Goal: Information Seeking & Learning: Learn about a topic

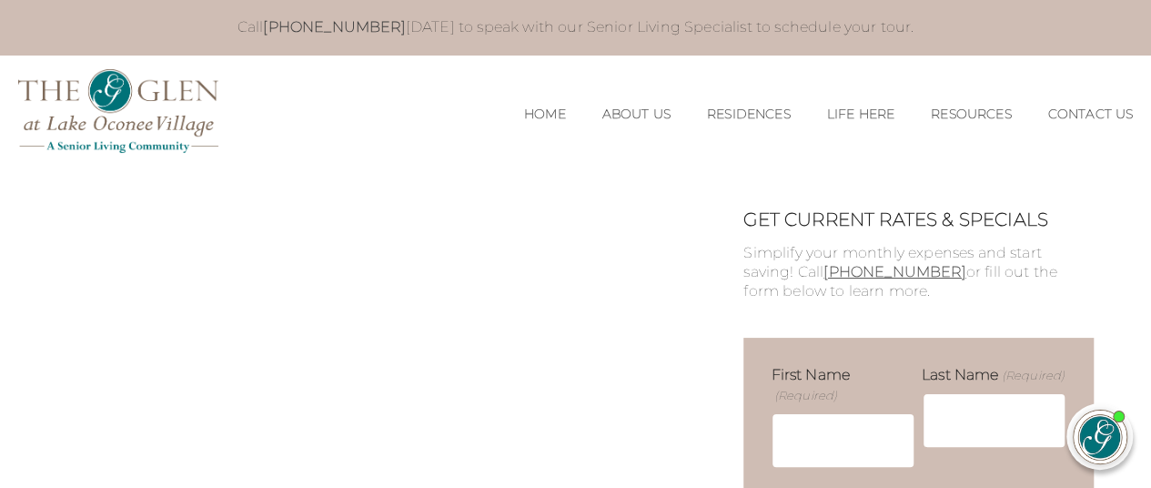
click at [731, 158] on div "MENU CLOSE Home About Us Our Team Risk Free Guarantee Residences Independent Li…" at bounding box center [575, 113] width 1151 height 116
click at [751, 111] on link "Residences" at bounding box center [749, 113] width 84 height 15
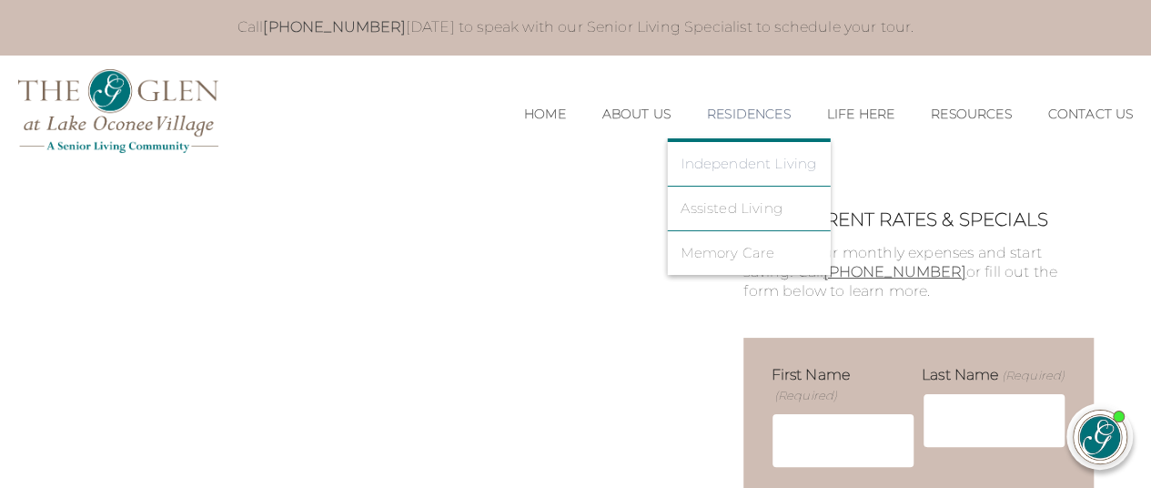
click at [766, 167] on link "Independent Living" at bounding box center [749, 164] width 136 height 16
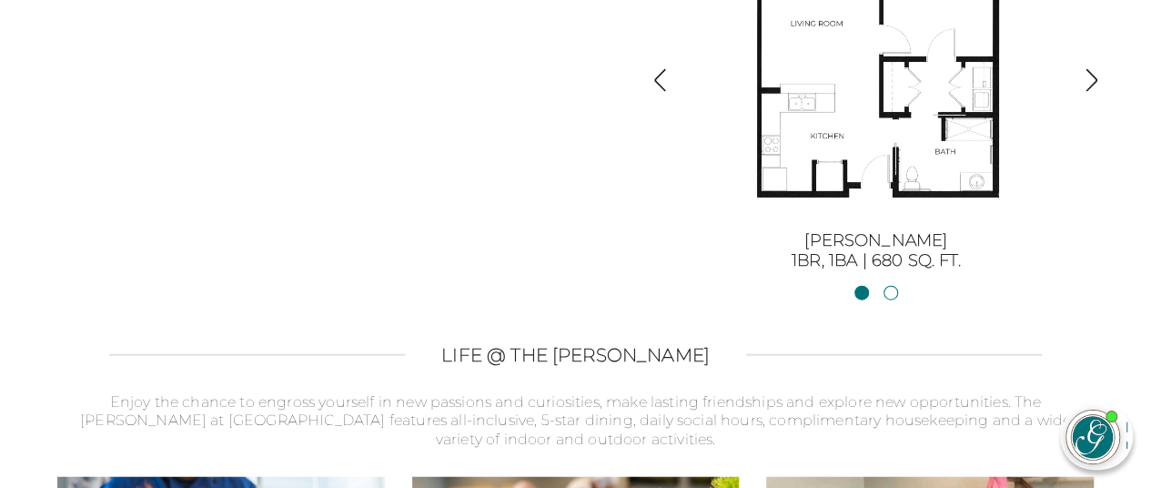
scroll to position [2032, 0]
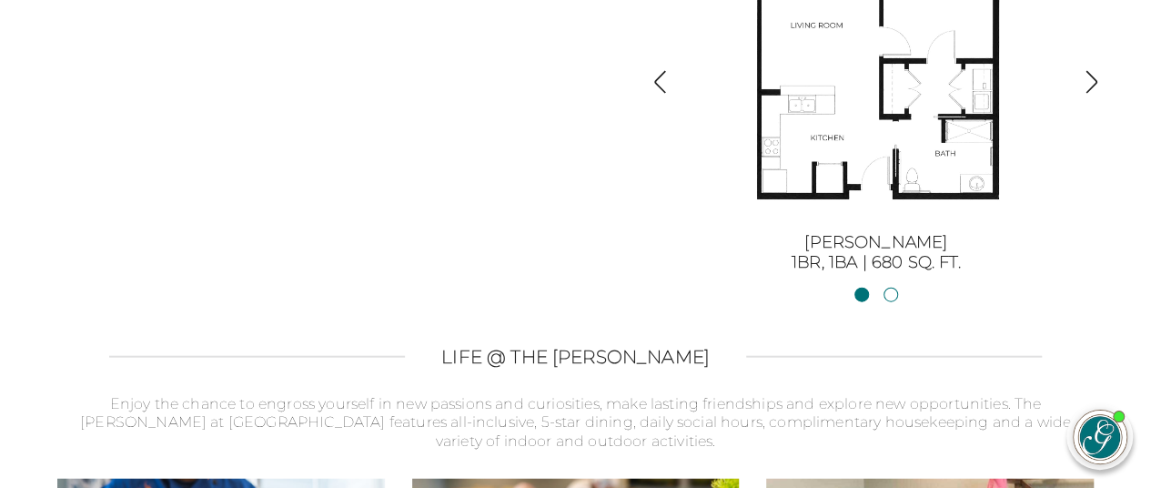
click at [1099, 73] on img "button" at bounding box center [1091, 82] width 25 height 25
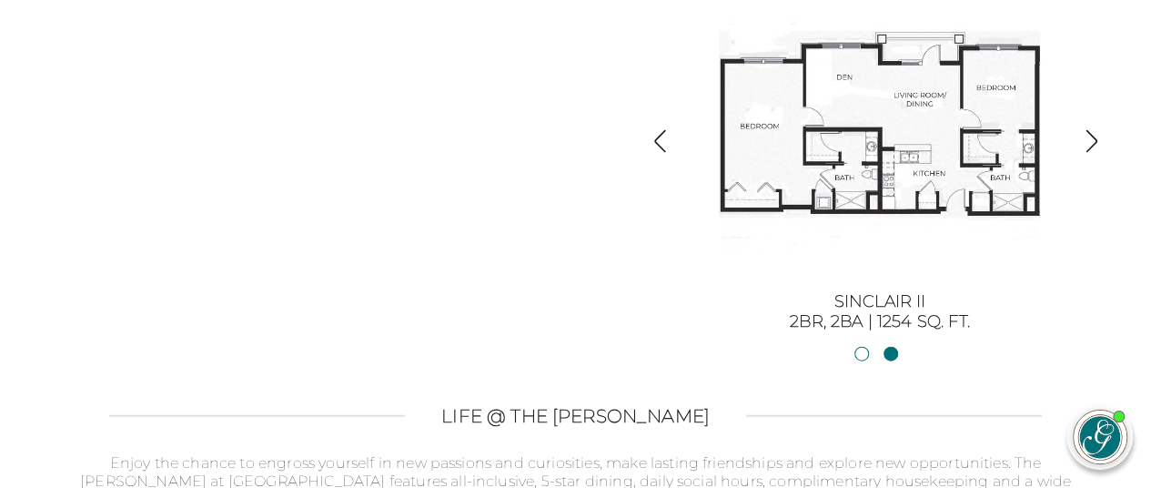
scroll to position [1972, 0]
click at [1094, 155] on img "button" at bounding box center [1091, 142] width 25 height 25
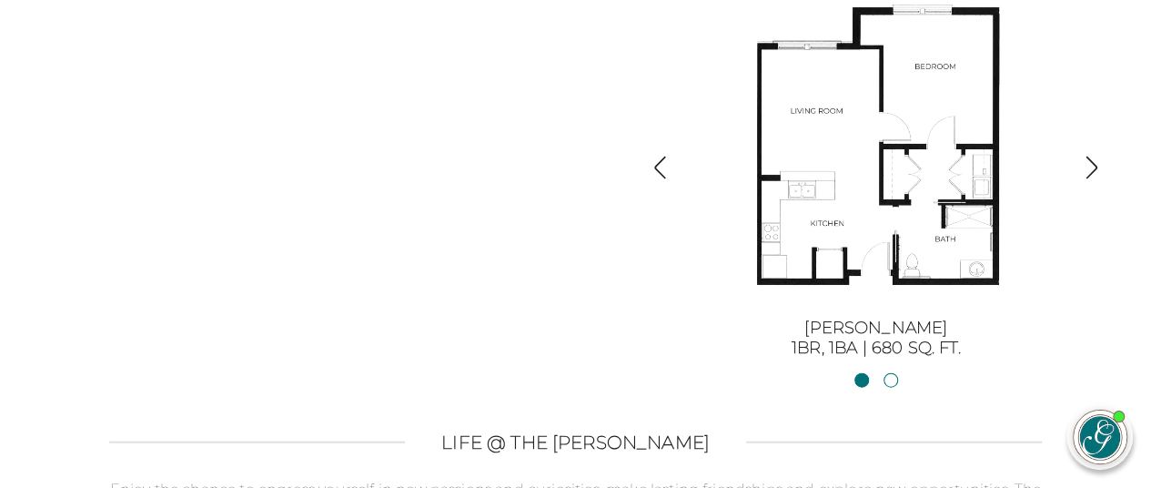
scroll to position [1947, 0]
click at [1079, 170] on img "button" at bounding box center [1091, 168] width 25 height 25
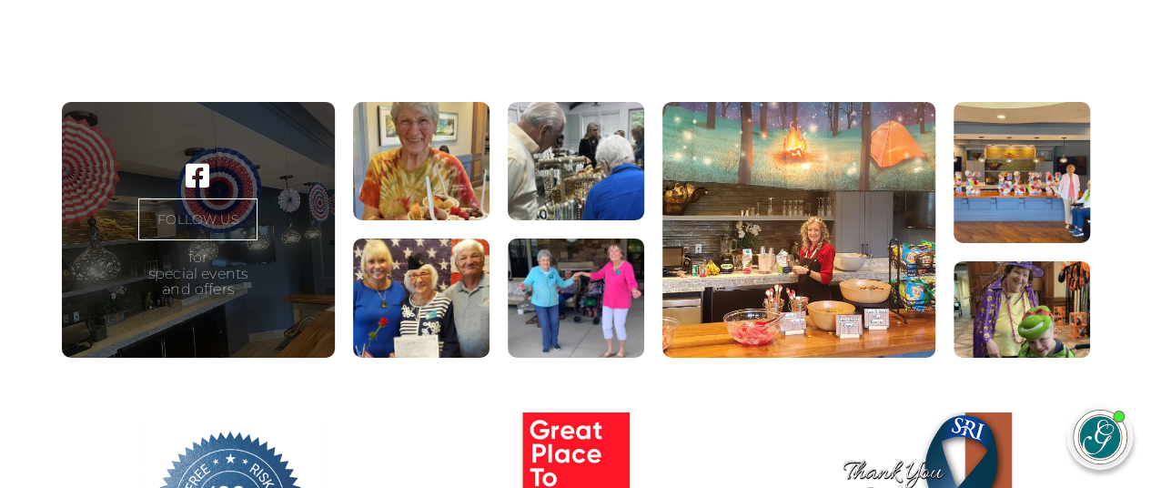
scroll to position [2999, 0]
click at [860, 277] on figure at bounding box center [798, 230] width 273 height 257
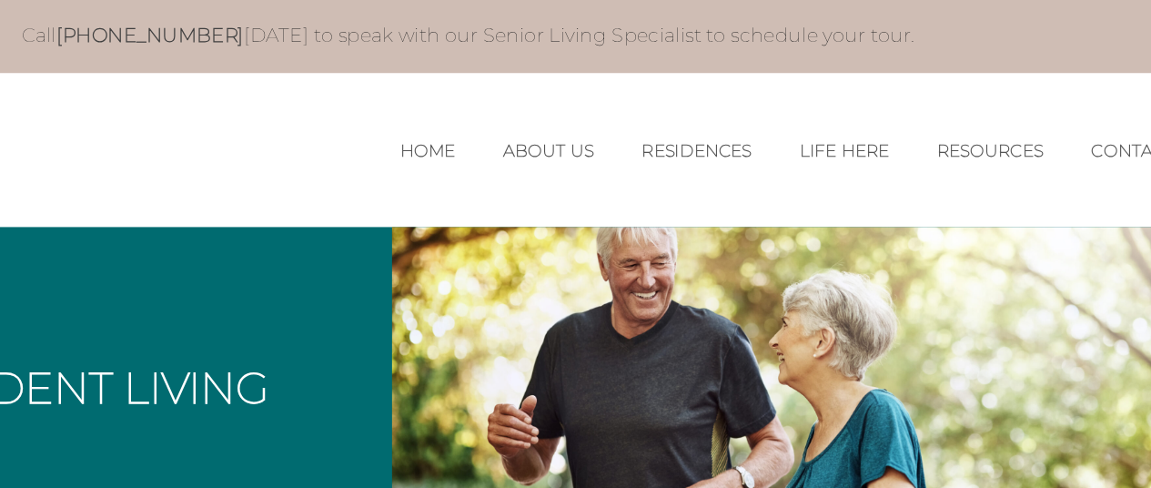
scroll to position [0, 9]
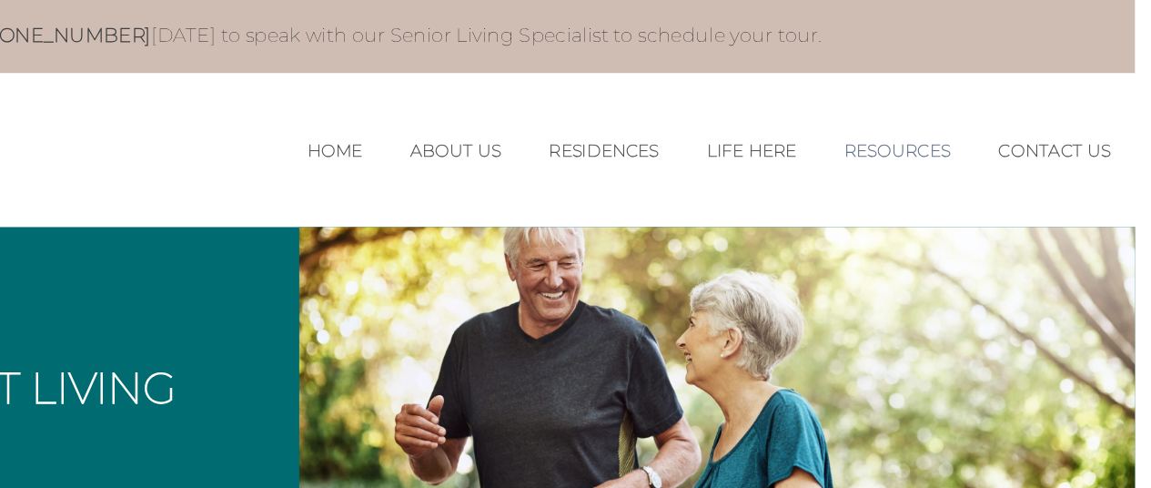
click at [959, 117] on link "Resources" at bounding box center [962, 113] width 80 height 15
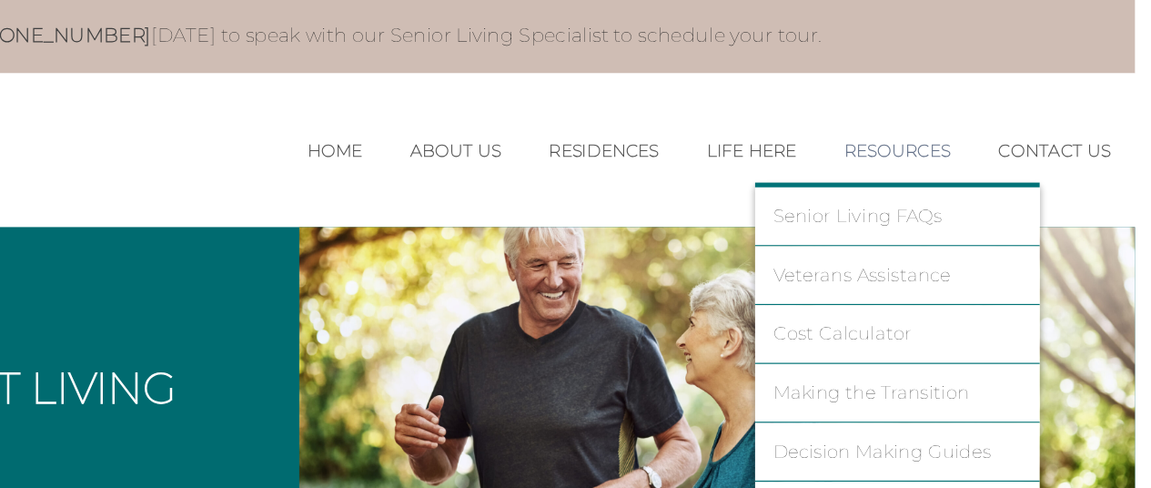
scroll to position [0, 8]
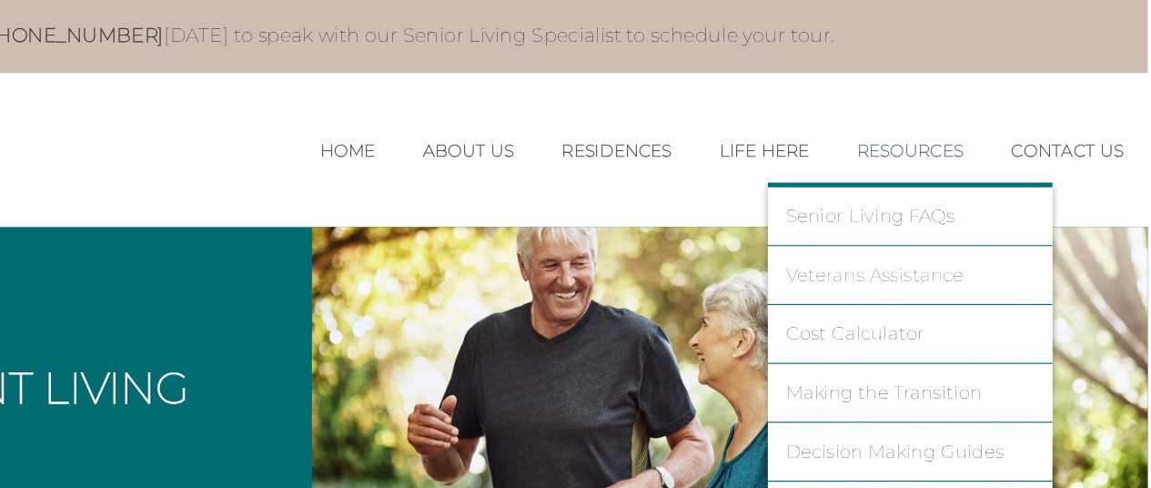
click at [993, 214] on link "Veterans Assistance" at bounding box center [963, 208] width 188 height 16
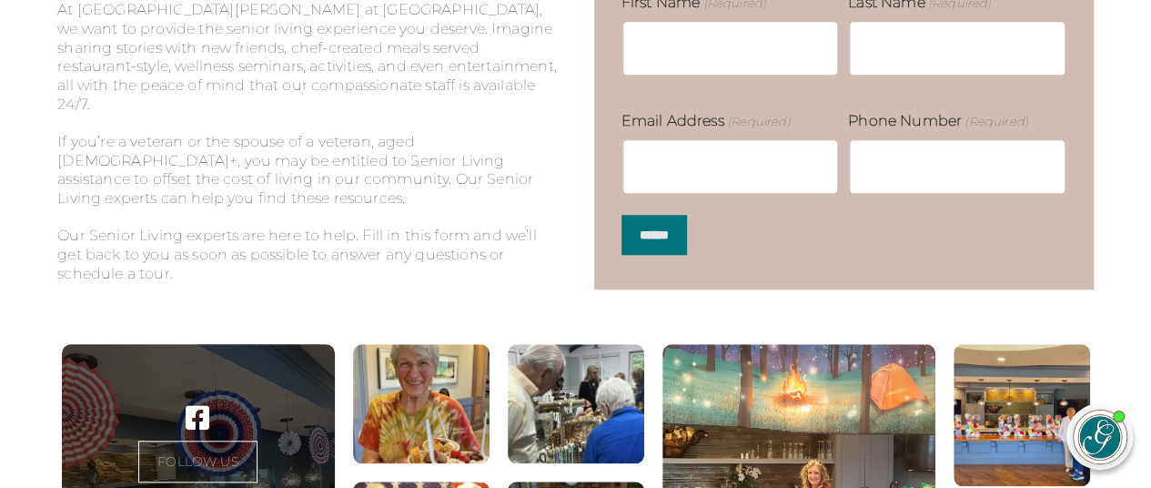
scroll to position [671, 0]
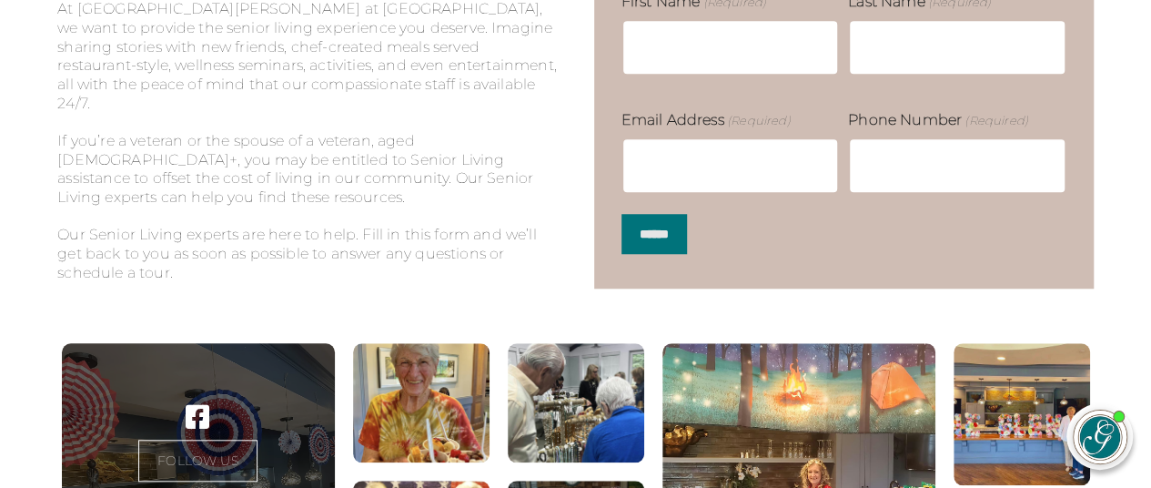
click at [1123, 466] on section "FOLLOW US for special events and offers" at bounding box center [575, 471] width 1151 height 257
click at [579, 340] on body "Call 706-740-6658 today to speak with our Senior Living Specialist to schedule …" at bounding box center [575, 406] width 1151 height 2154
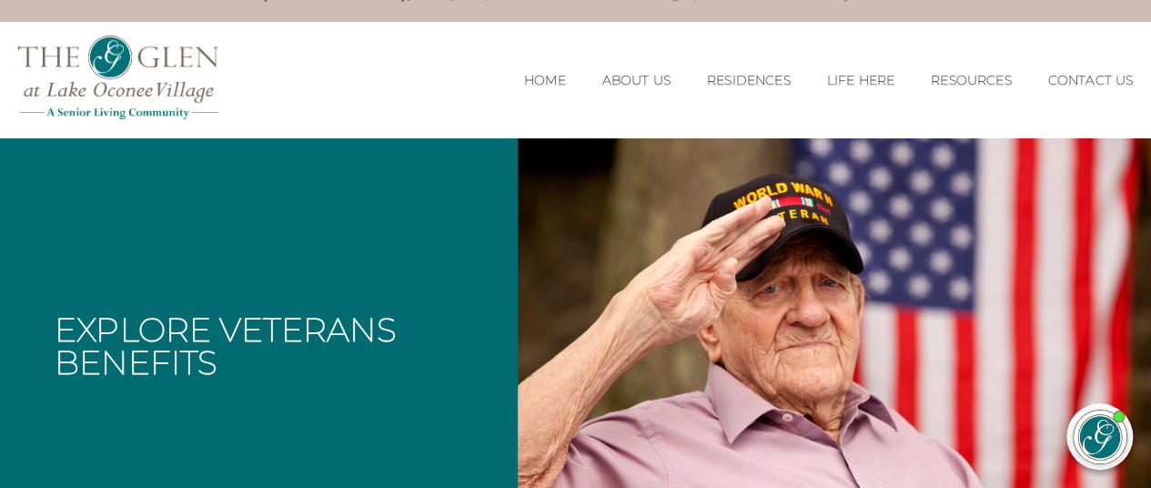
scroll to position [0, 0]
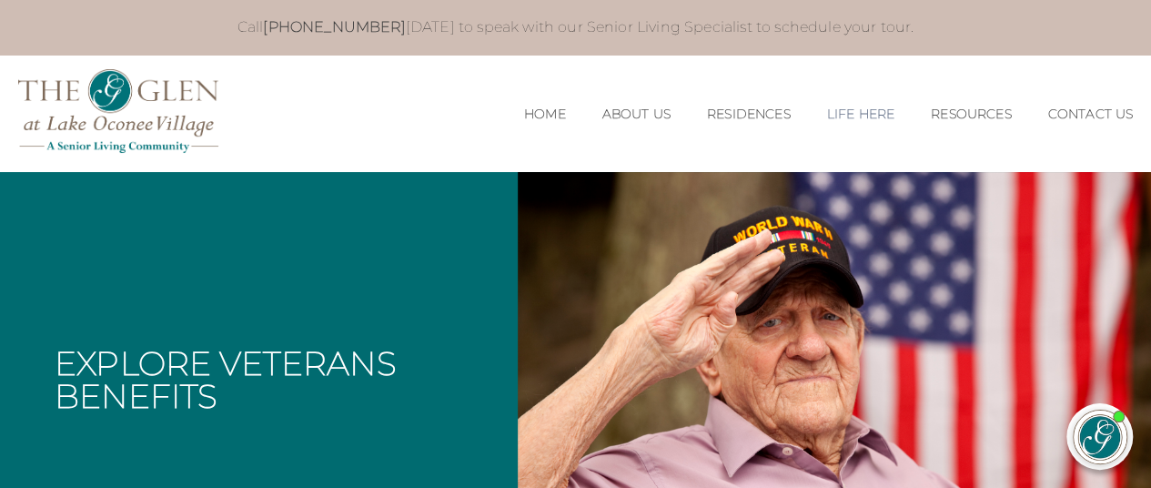
click at [862, 107] on link "Life Here" at bounding box center [859, 113] width 67 height 15
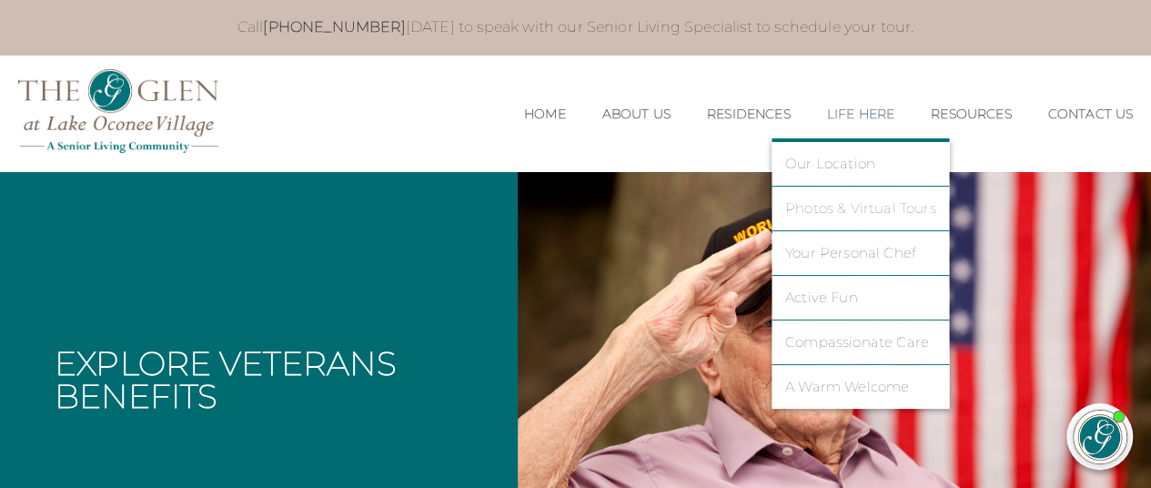
click at [888, 204] on link "Photos & Virtual Tours" at bounding box center [860, 208] width 151 height 16
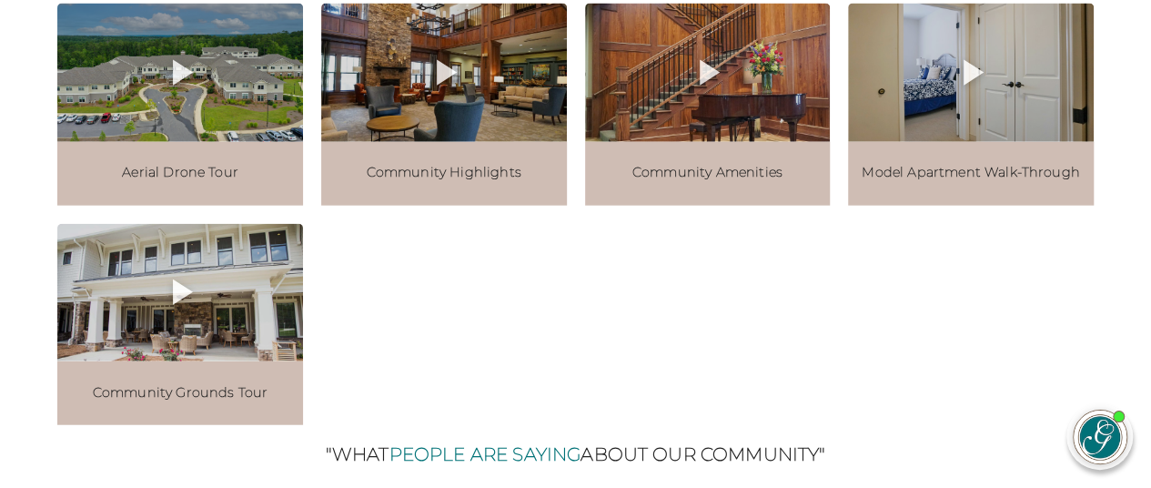
scroll to position [2082, 0]
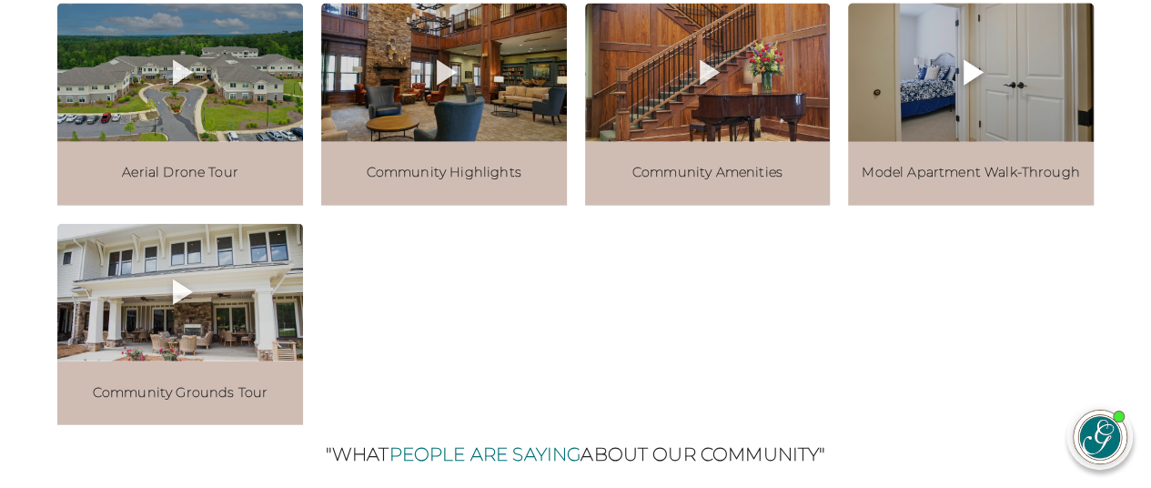
click at [972, 95] on icon at bounding box center [971, 73] width 44 height 44
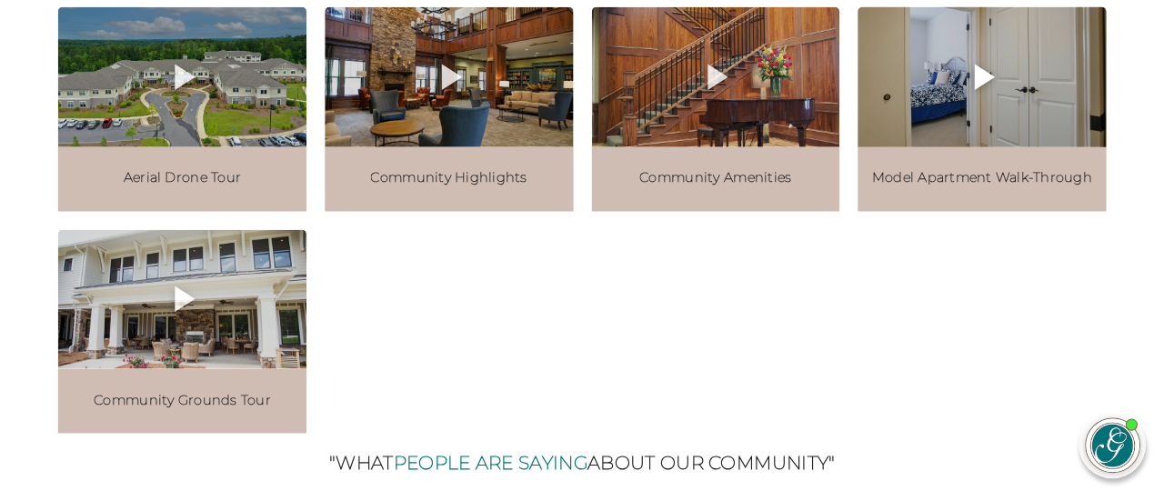
scroll to position [2096, 0]
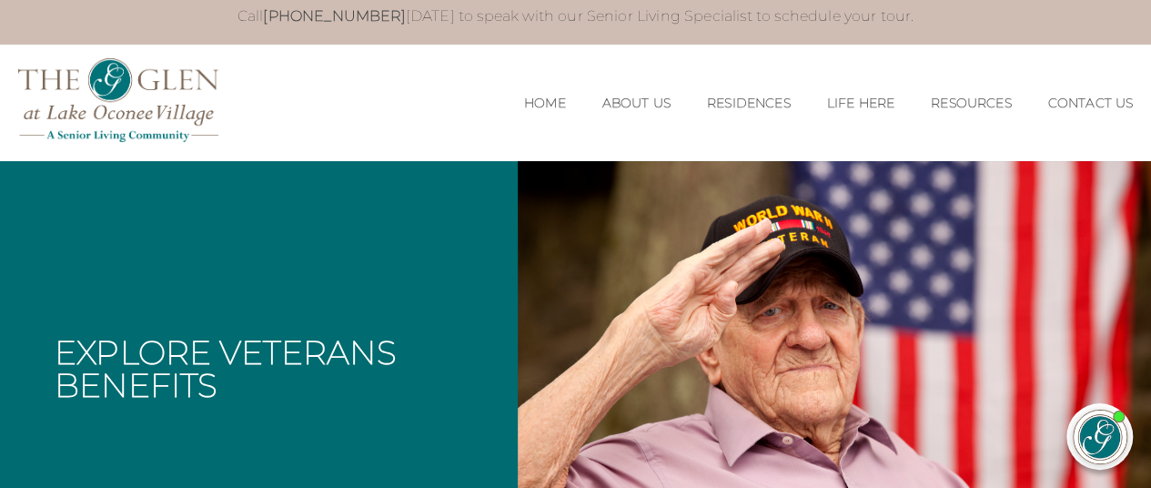
scroll to position [10, 0]
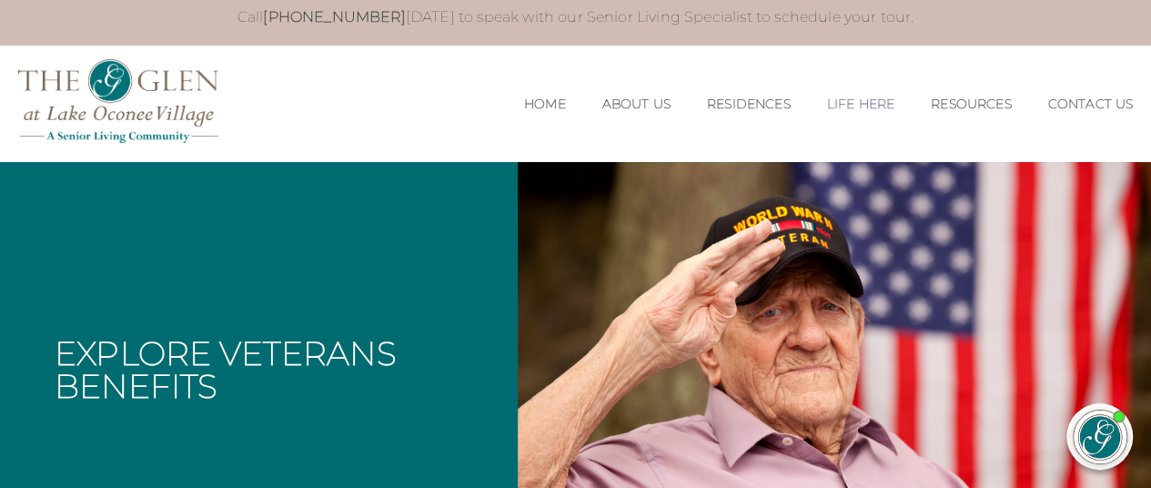
click at [861, 106] on link "Life Here" at bounding box center [859, 103] width 67 height 15
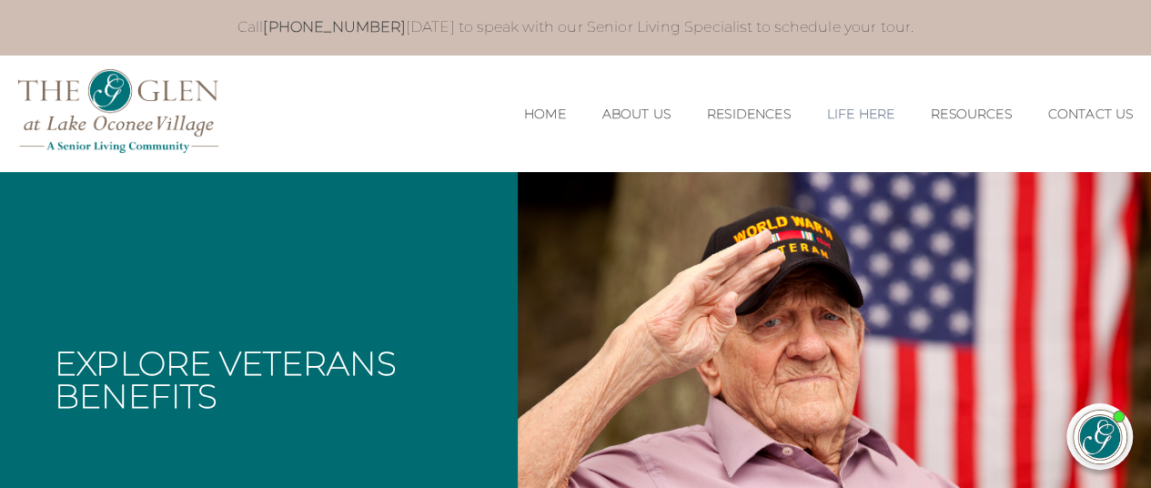
click at [879, 114] on link "Life Here" at bounding box center [859, 113] width 67 height 15
click at [482, 158] on div "MENU CLOSE Home About Us Our Team Risk Free Guarantee Residences Independent Li…" at bounding box center [575, 113] width 1151 height 116
click at [868, 116] on link "Life Here" at bounding box center [859, 113] width 67 height 15
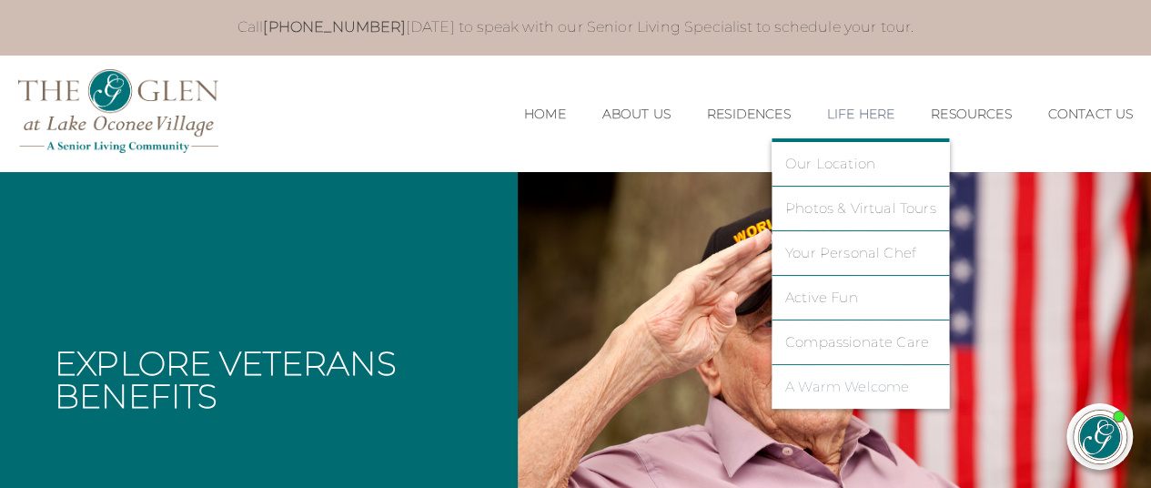
click at [888, 387] on link "A Warm Welcome" at bounding box center [860, 386] width 151 height 16
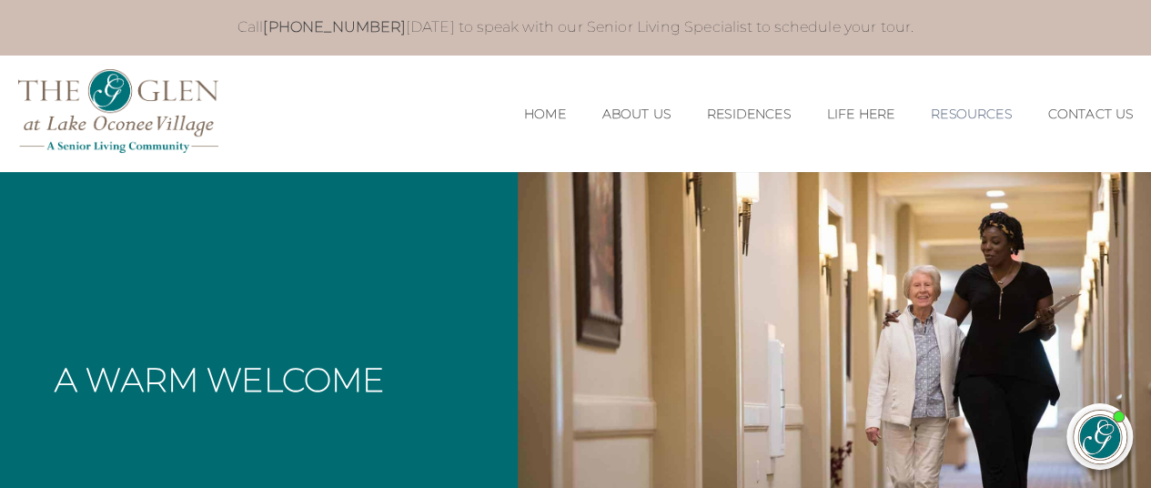
click at [968, 119] on link "Resources" at bounding box center [971, 113] width 80 height 15
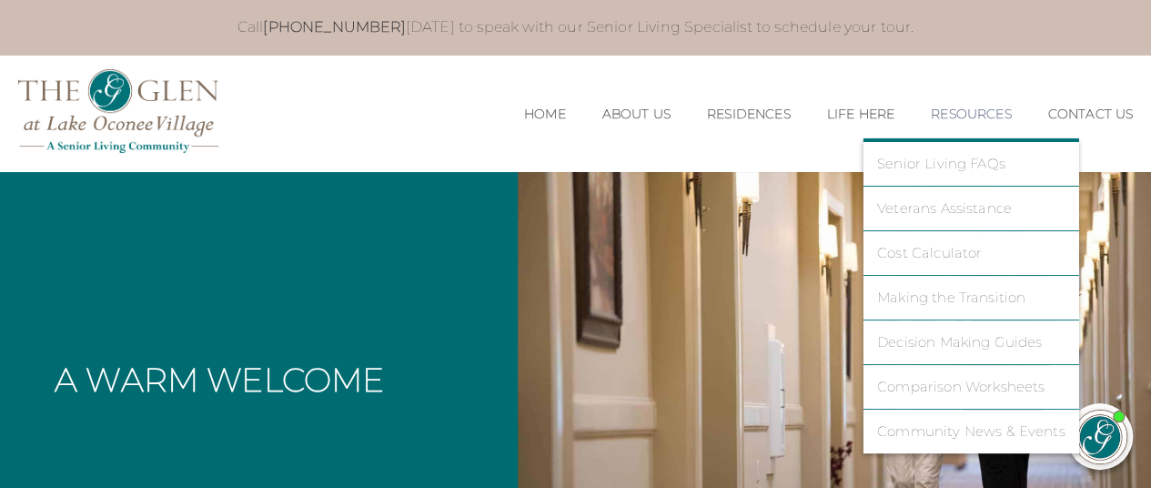
click at [1021, 389] on link "Comparison Worksheets" at bounding box center [971, 386] width 188 height 16
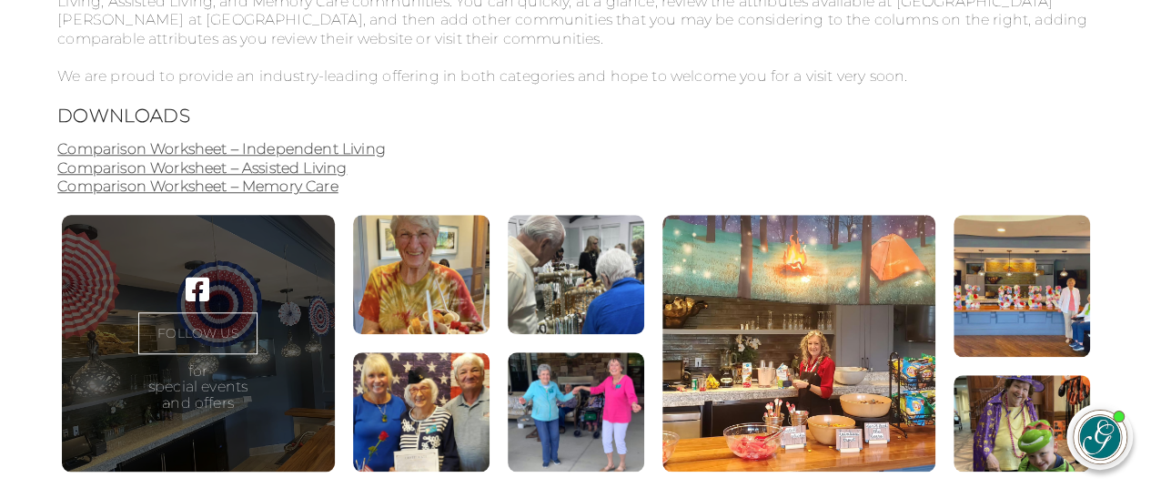
scroll to position [710, 0]
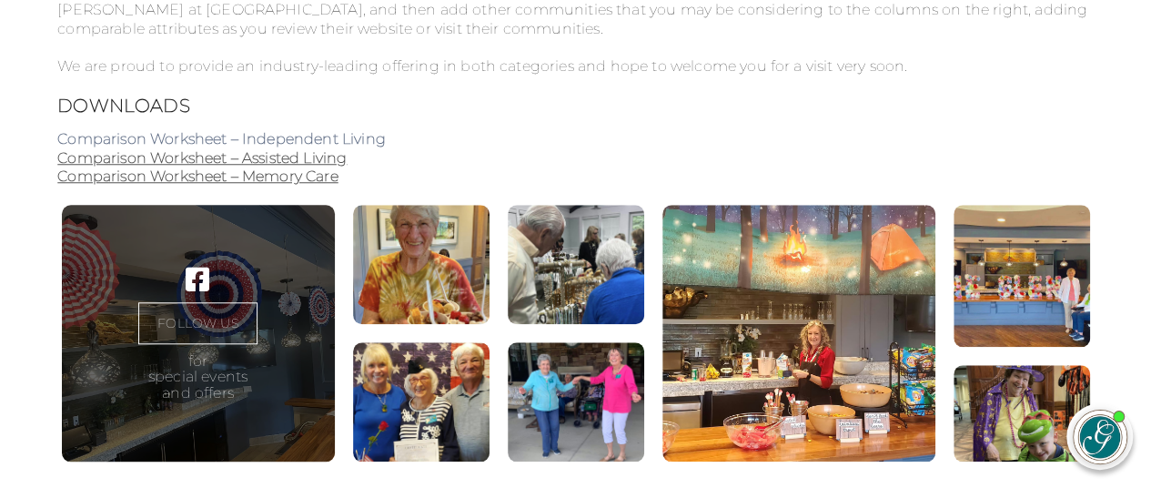
click at [386, 143] on link "Comparison Worksheet – Independent Living" at bounding box center [221, 138] width 328 height 17
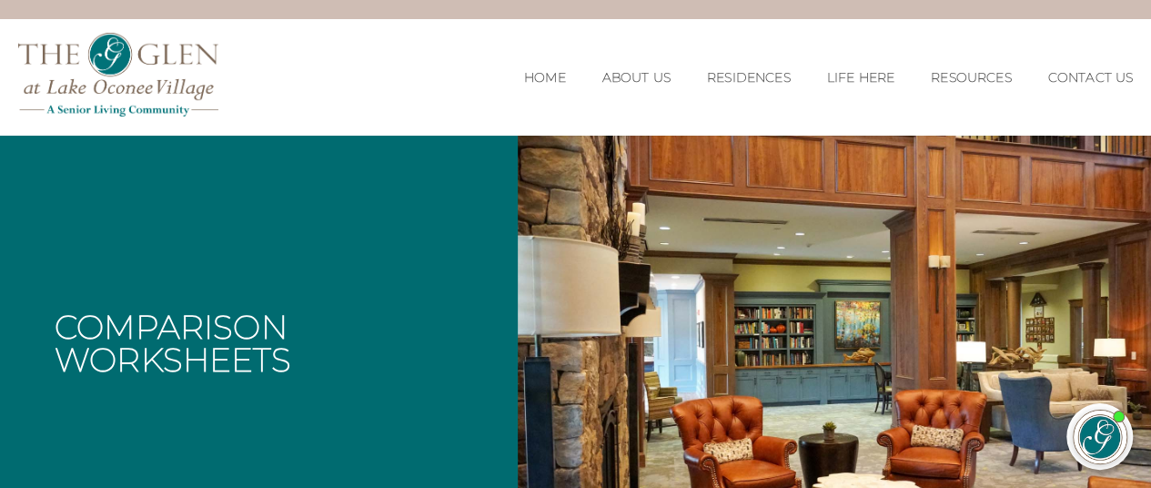
scroll to position [0, 0]
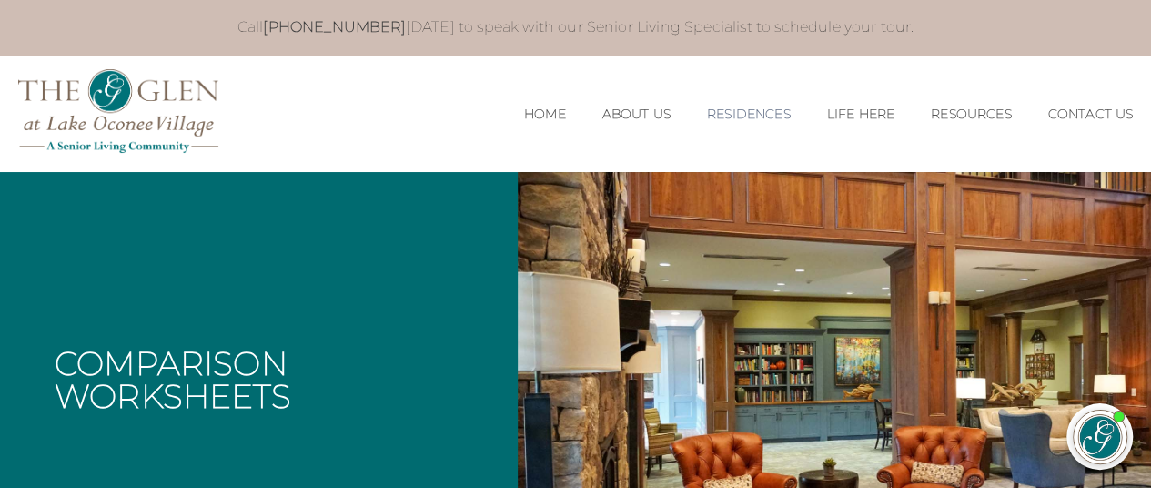
click at [733, 111] on link "Residences" at bounding box center [749, 113] width 84 height 15
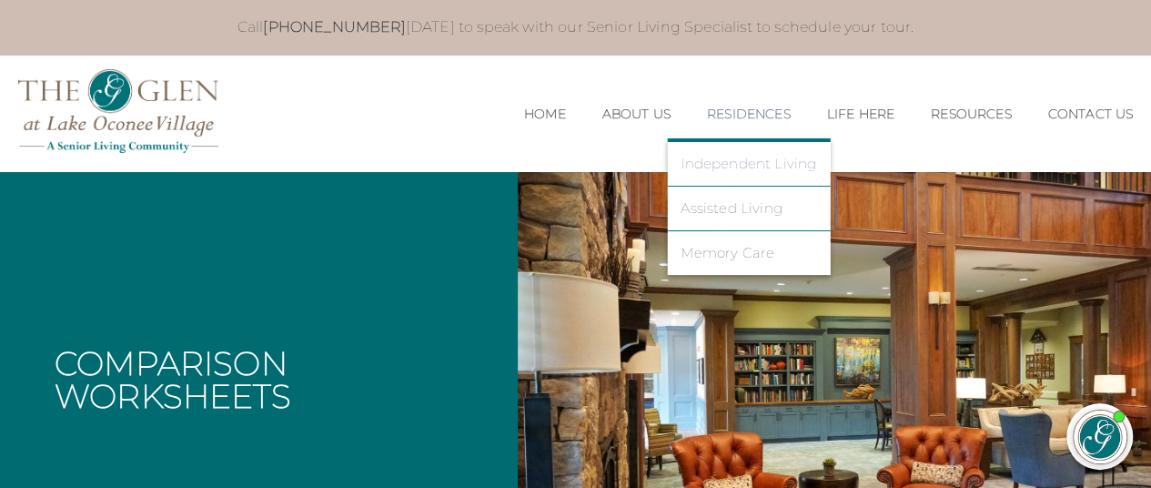
click at [764, 156] on link "Independent Living" at bounding box center [749, 164] width 136 height 16
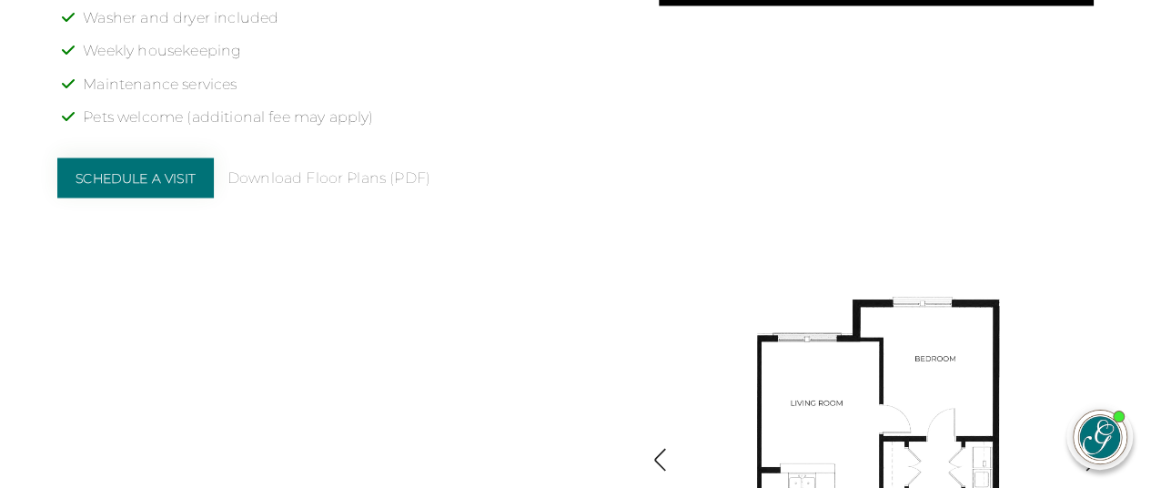
scroll to position [1649, 0]
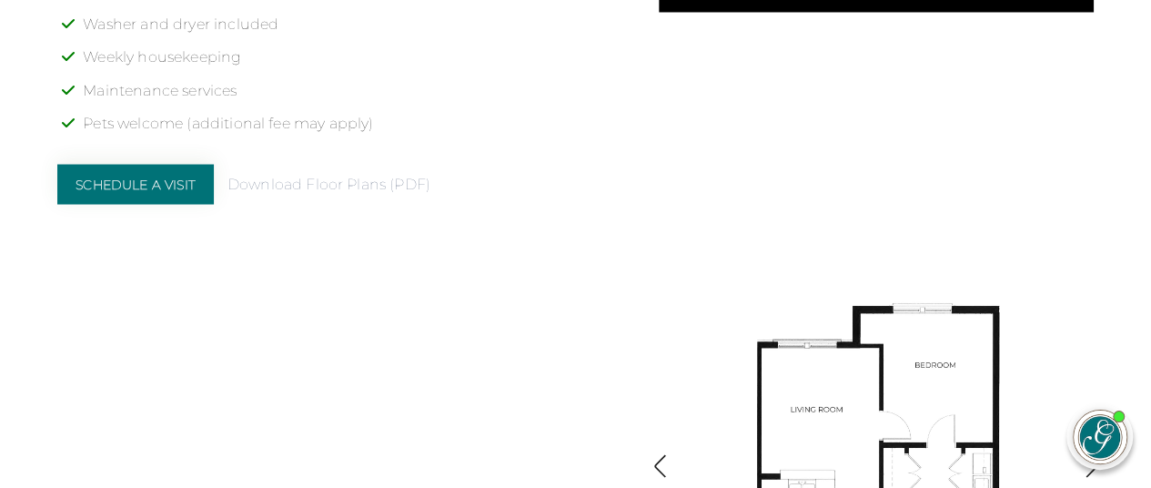
click at [354, 175] on link "Download Floor Plans (PDF)" at bounding box center [328, 184] width 203 height 19
